Goal: Task Accomplishment & Management: Use online tool/utility

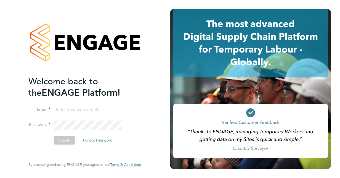
type input "[PERSON_NAME][EMAIL_ADDRESS][PERSON_NAME][DOMAIN_NAME]"
click at [162, 76] on div "Welcome back to the ENGAGE Platform! Email [PERSON_NAME][EMAIL_ADDRESS][PERSON_…" at bounding box center [85, 89] width 170 height 178
click at [67, 142] on button "Sign In" at bounding box center [64, 140] width 21 height 9
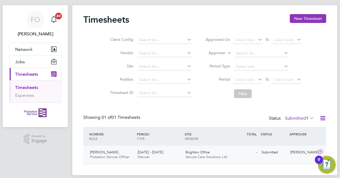
scroll to position [16, 0]
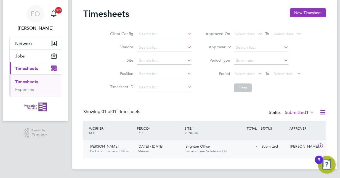
click at [319, 145] on icon at bounding box center [320, 146] width 7 height 4
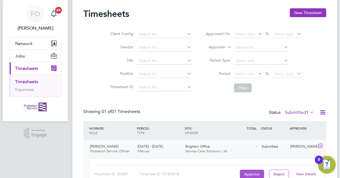
click at [255, 174] on button "Approve" at bounding box center [252, 174] width 24 height 9
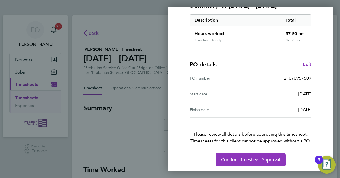
scroll to position [86, 0]
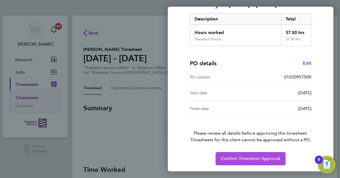
click at [255, 160] on span "Confirm Timesheet Approval" at bounding box center [250, 159] width 59 height 6
